Goal: Entertainment & Leisure: Consume media (video, audio)

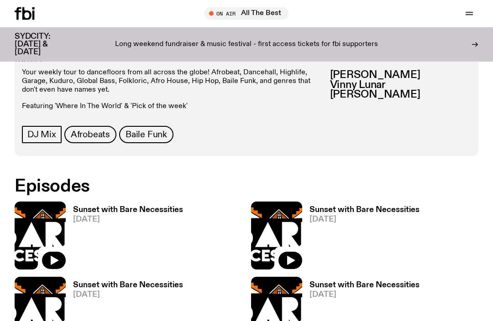
scroll to position [395, 0]
click at [54, 261] on icon "button" at bounding box center [55, 260] width 8 height 9
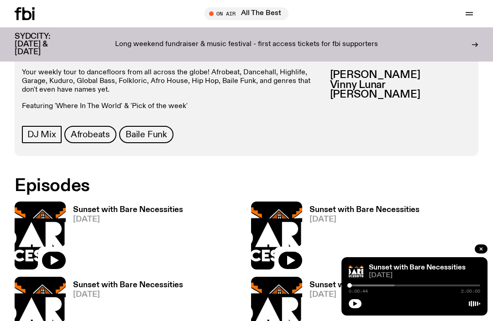
click at [52, 258] on icon "button" at bounding box center [55, 260] width 8 height 9
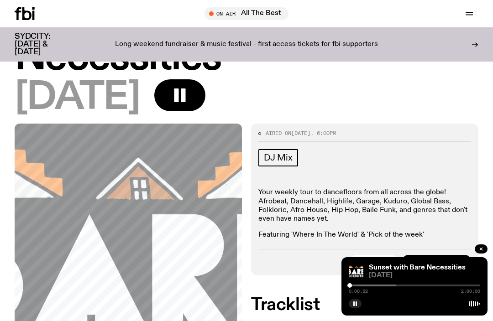
scroll to position [88, 0]
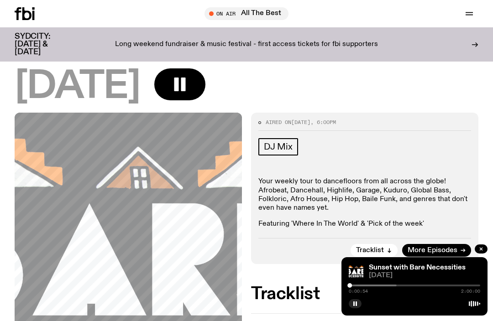
click at [353, 307] on icon "button" at bounding box center [355, 303] width 5 height 5
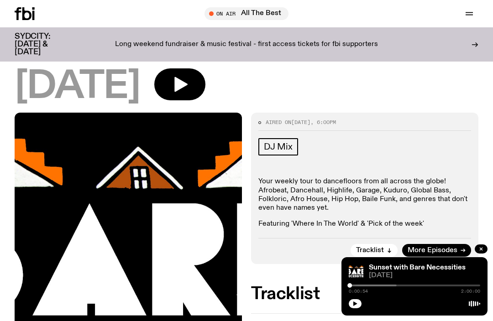
click at [358, 307] on icon "button" at bounding box center [355, 303] width 5 height 5
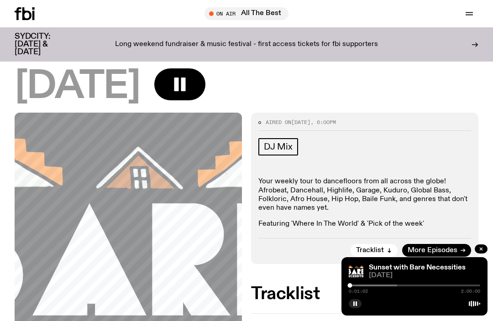
click at [363, 248] on span "Tracklist" at bounding box center [370, 251] width 28 height 7
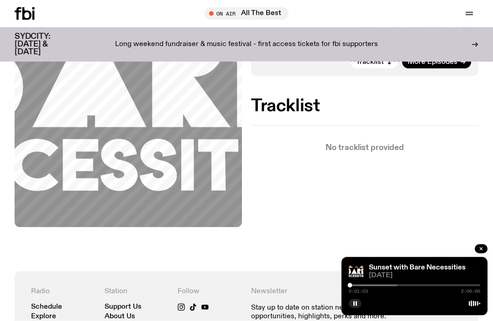
scroll to position [320, 0]
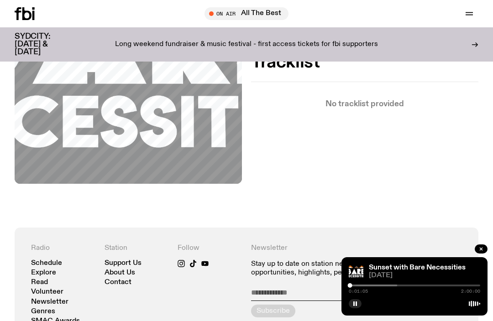
click at [479, 254] on button "button" at bounding box center [481, 249] width 13 height 9
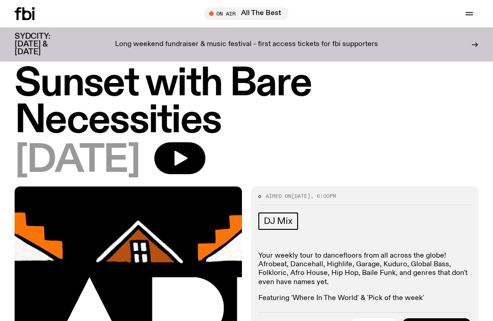
scroll to position [26, 0]
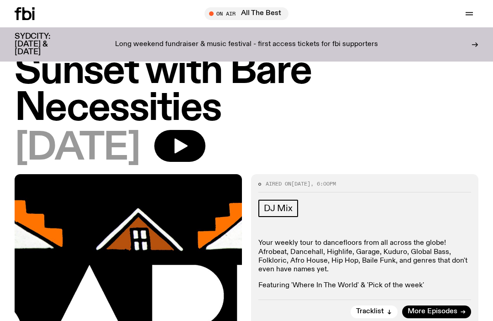
click at [188, 145] on icon "button" at bounding box center [180, 146] width 13 height 15
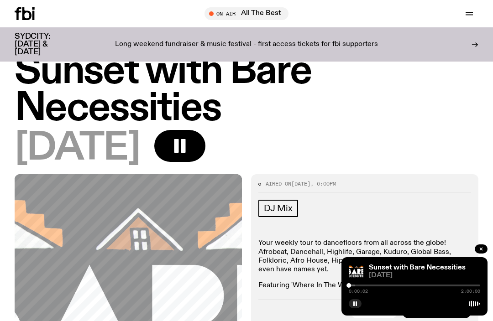
click at [189, 149] on icon "button" at bounding box center [180, 146] width 18 height 18
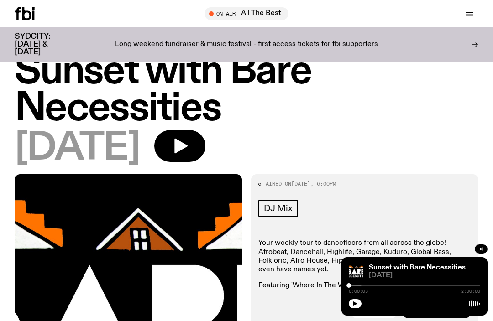
click at [188, 148] on icon "button" at bounding box center [180, 146] width 13 height 15
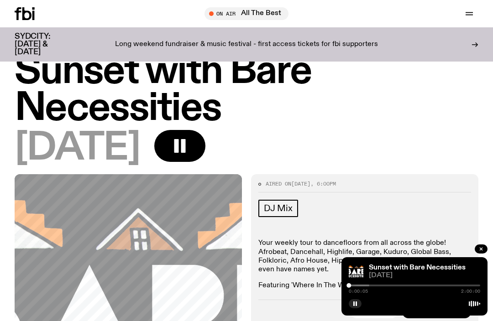
click at [348, 288] on div at bounding box center [349, 286] width 5 height 5
click at [356, 309] on button "button" at bounding box center [355, 304] width 13 height 9
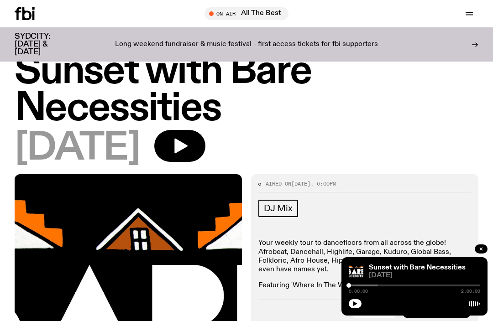
click at [355, 306] on icon "button" at bounding box center [355, 304] width 4 height 5
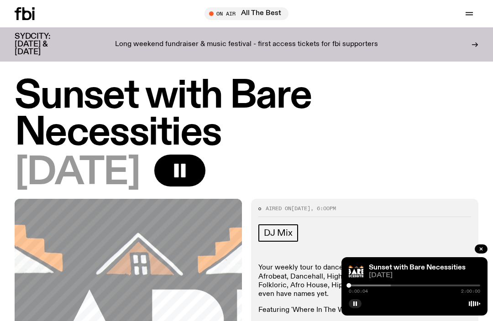
scroll to position [0, 0]
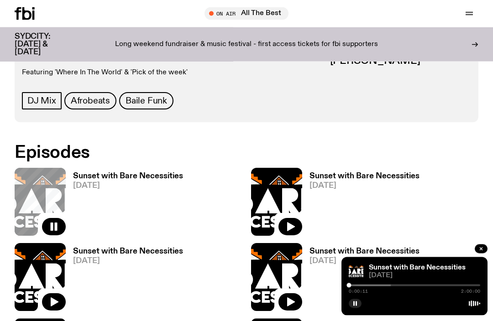
scroll to position [429, 0]
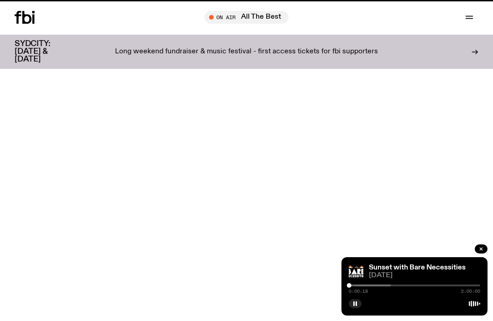
scroll to position [429, 0]
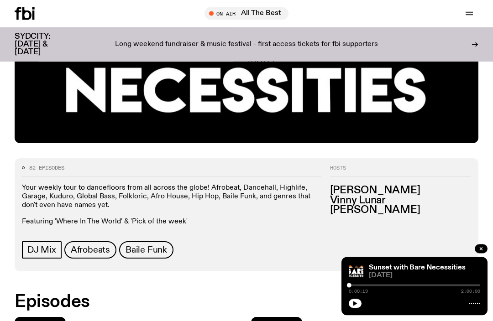
scroll to position [280, 0]
click at [352, 309] on button "button" at bounding box center [355, 304] width 13 height 9
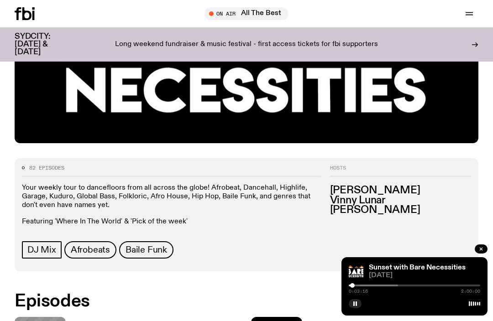
click at [358, 309] on button "button" at bounding box center [355, 304] width 13 height 9
click at [351, 309] on button "button" at bounding box center [355, 304] width 13 height 9
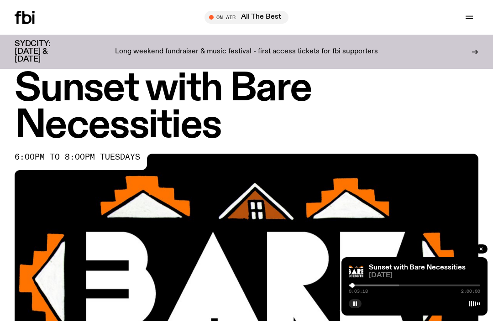
scroll to position [0, 0]
